Goal: Task Accomplishment & Management: Manage account settings

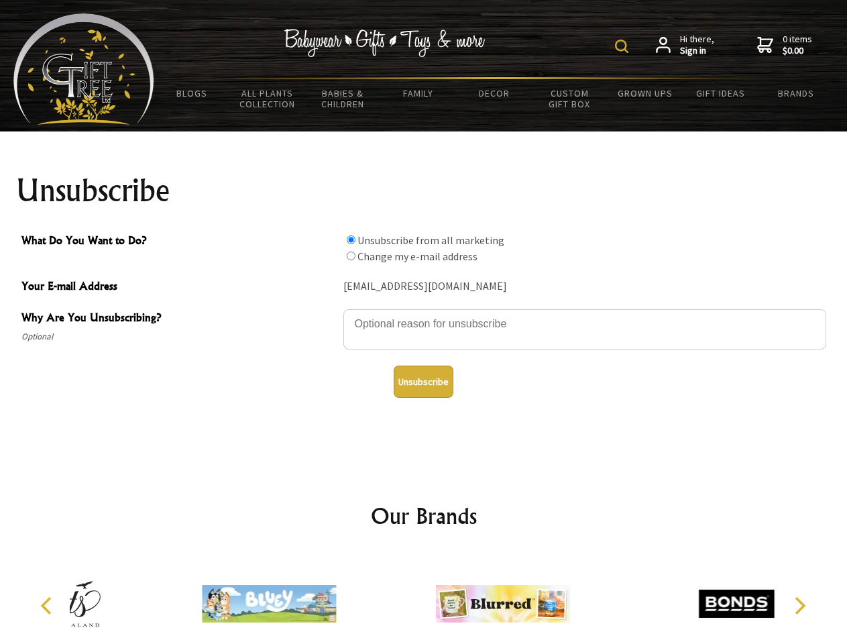
click at [624, 46] on img at bounding box center [621, 46] width 13 height 13
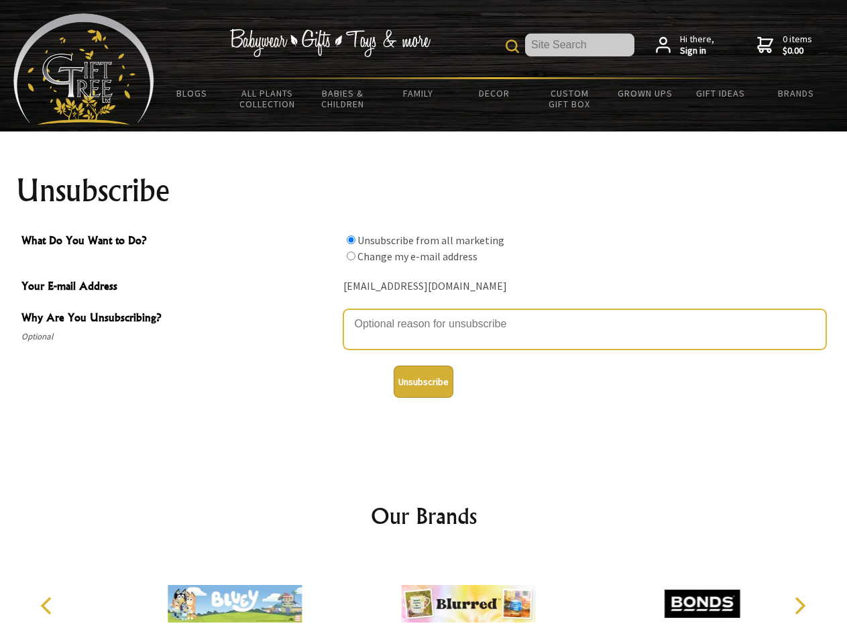
click at [424, 314] on textarea "Why Are You Unsubscribing?" at bounding box center [585, 329] width 483 height 40
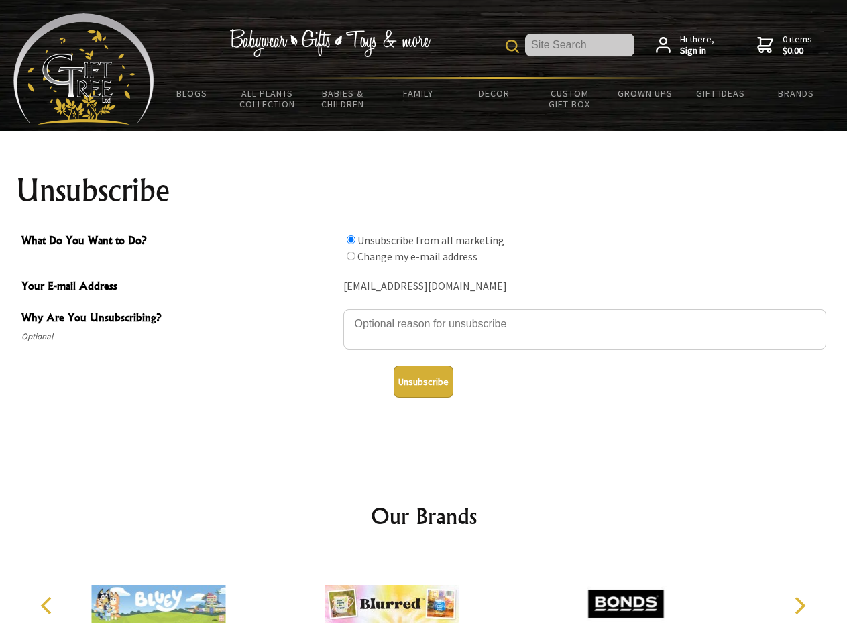
click at [351, 240] on input "What Do You Want to Do?" at bounding box center [351, 240] width 9 height 9
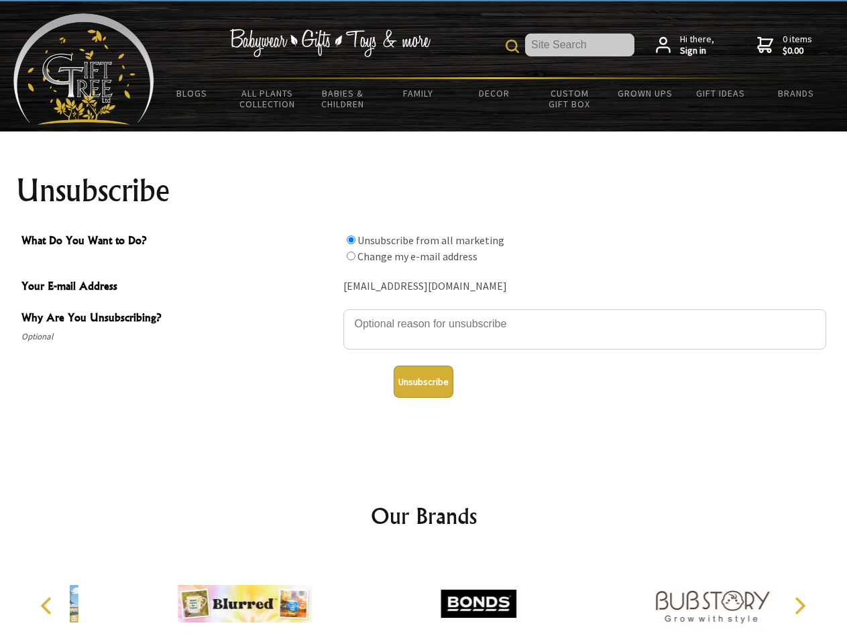
click at [351, 256] on input "What Do You Want to Do?" at bounding box center [351, 256] width 9 height 9
radio input "true"
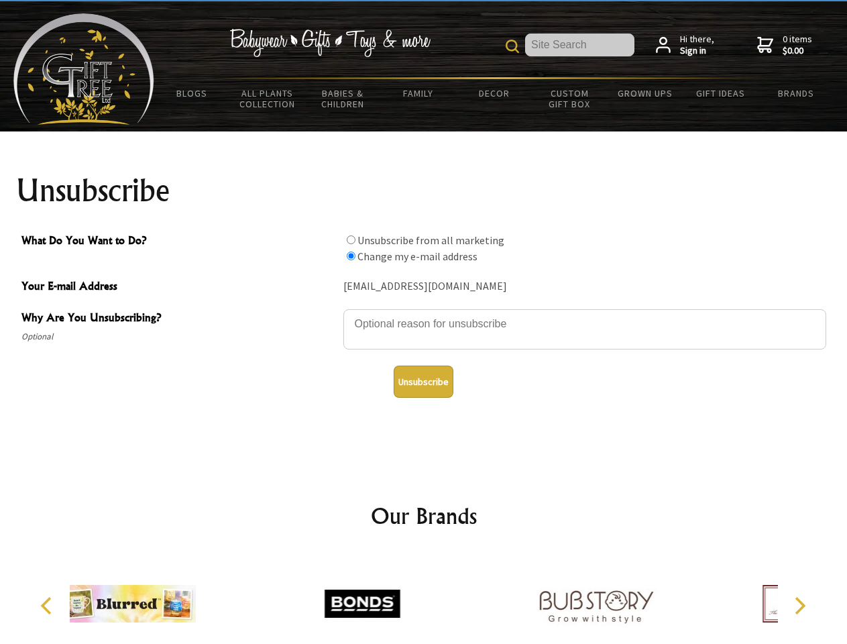
click at [423, 382] on button "Unsubscribe" at bounding box center [424, 382] width 60 height 32
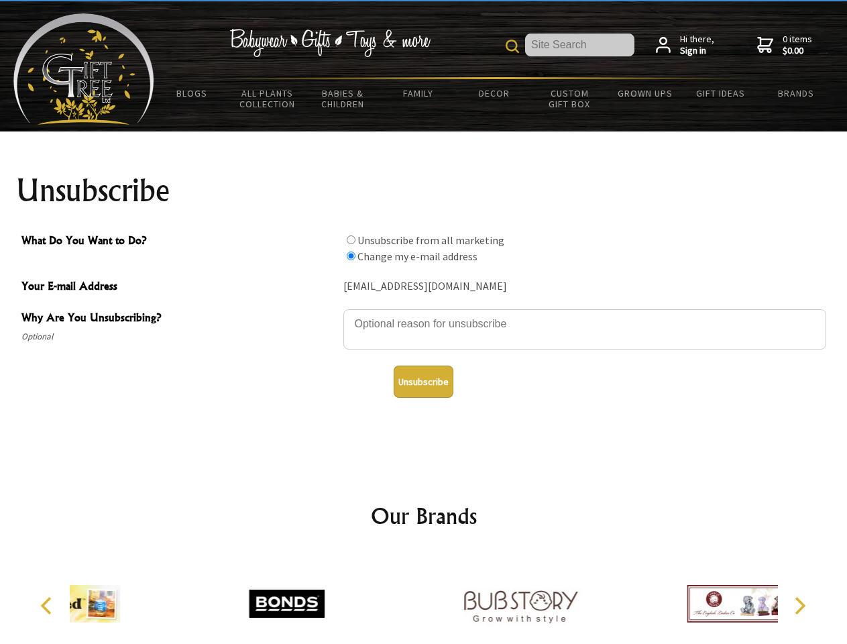
click at [424, 598] on div at bounding box center [520, 606] width 233 height 105
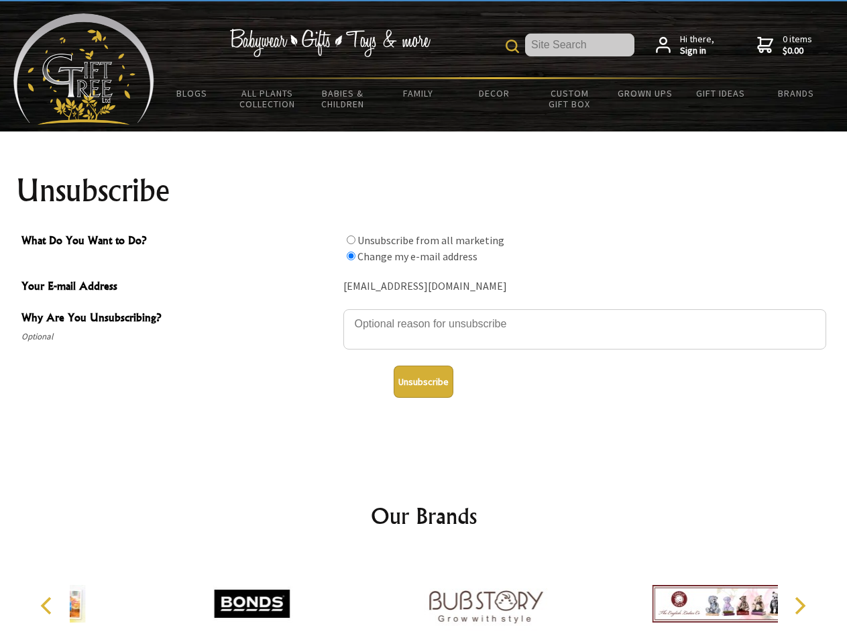
click at [48, 606] on icon "Previous" at bounding box center [47, 605] width 17 height 17
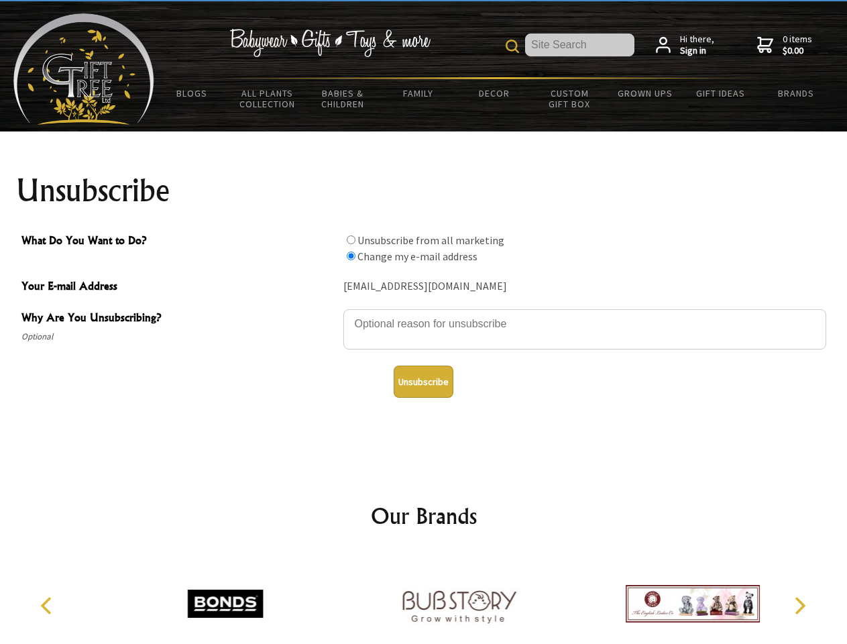
click at [800, 606] on icon "Next" at bounding box center [798, 605] width 17 height 17
